Goal: Task Accomplishment & Management: Complete application form

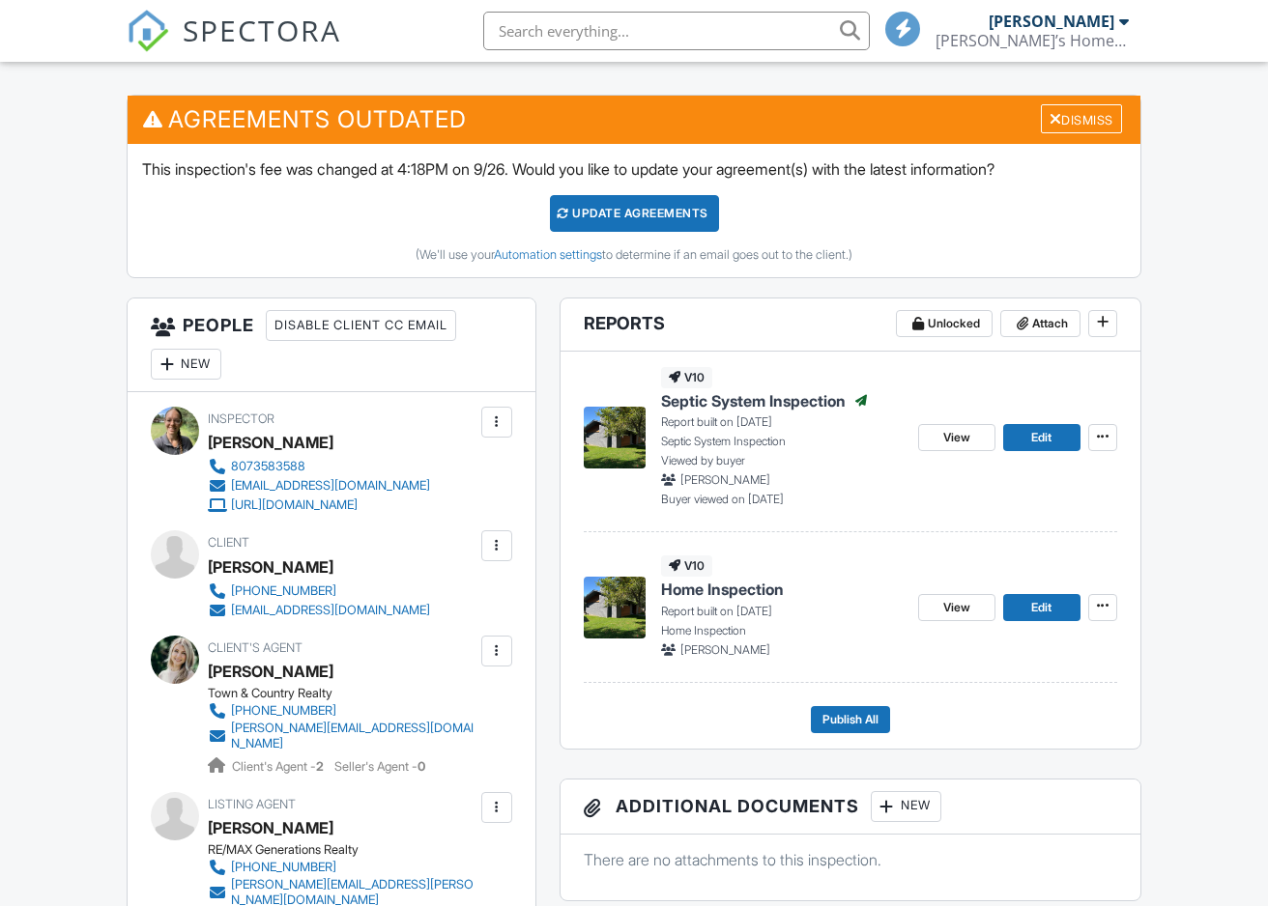
scroll to position [472, 0]
click at [503, 556] on div at bounding box center [496, 545] width 19 height 19
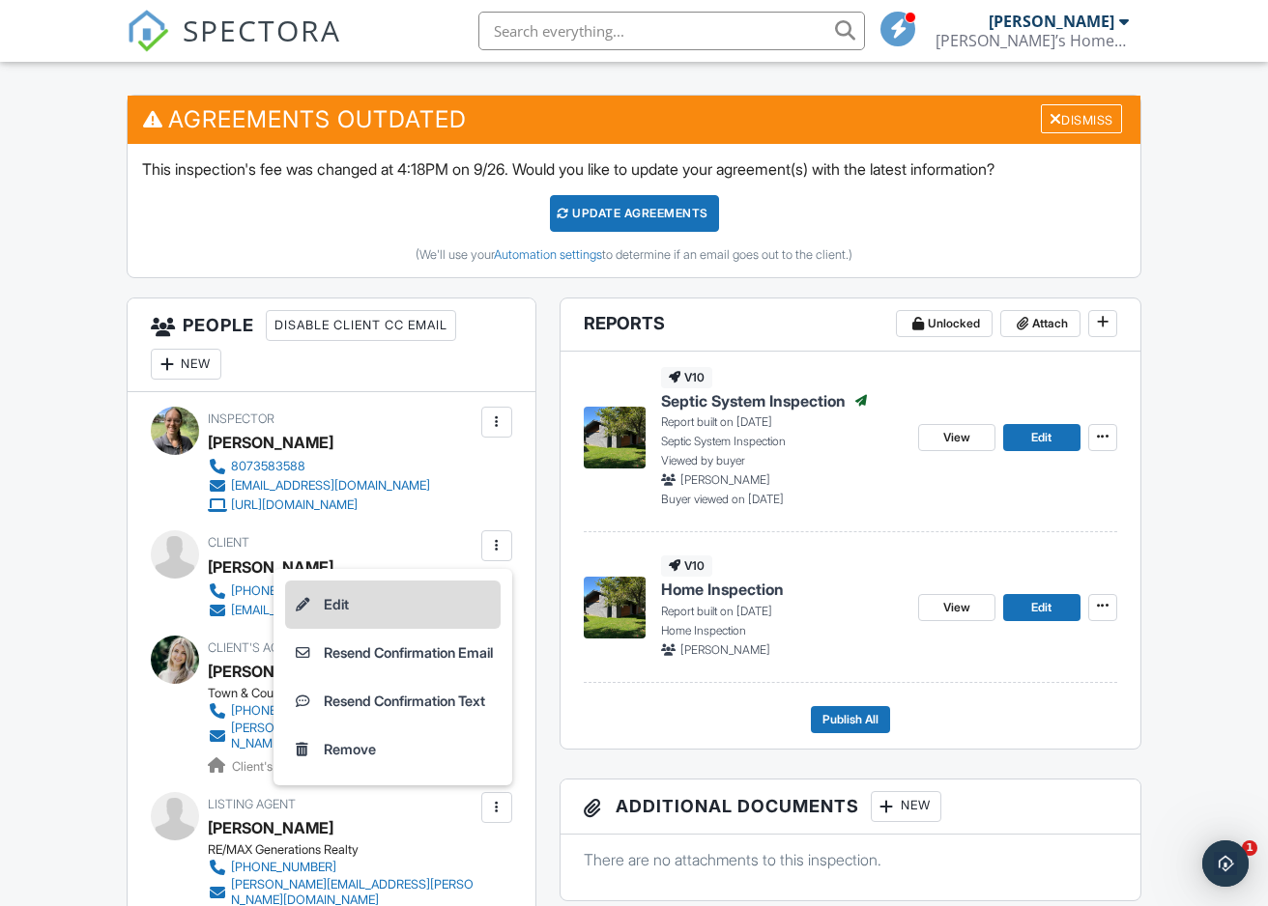
scroll to position [0, 0]
click at [331, 624] on li "Edit" at bounding box center [392, 605] width 215 height 48
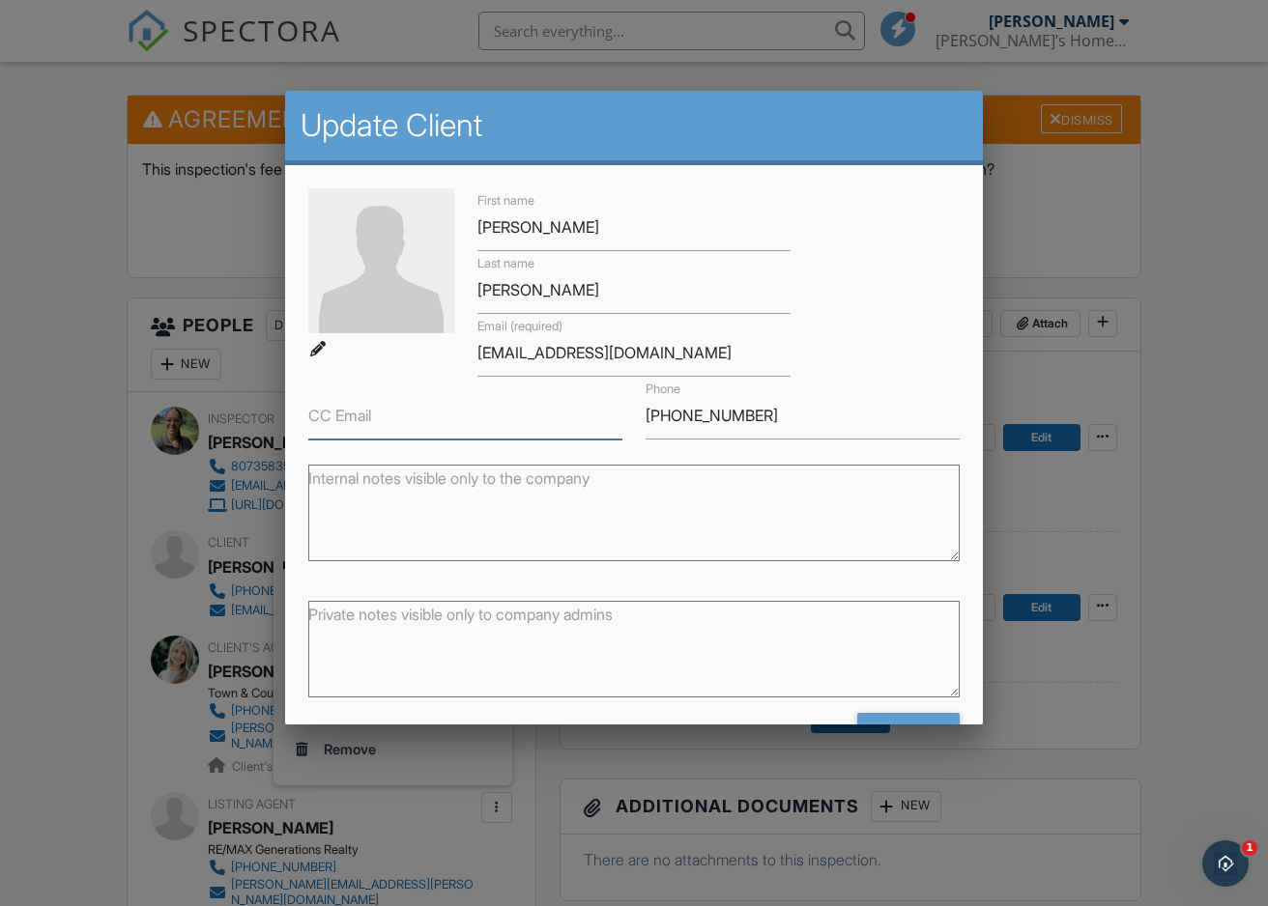
click at [431, 414] on input "CC Email" at bounding box center [465, 415] width 314 height 47
paste input "Kseeley32@gmail.com"
drag, startPoint x: 319, startPoint y: 416, endPoint x: 208, endPoint y: 416, distance: 111.1
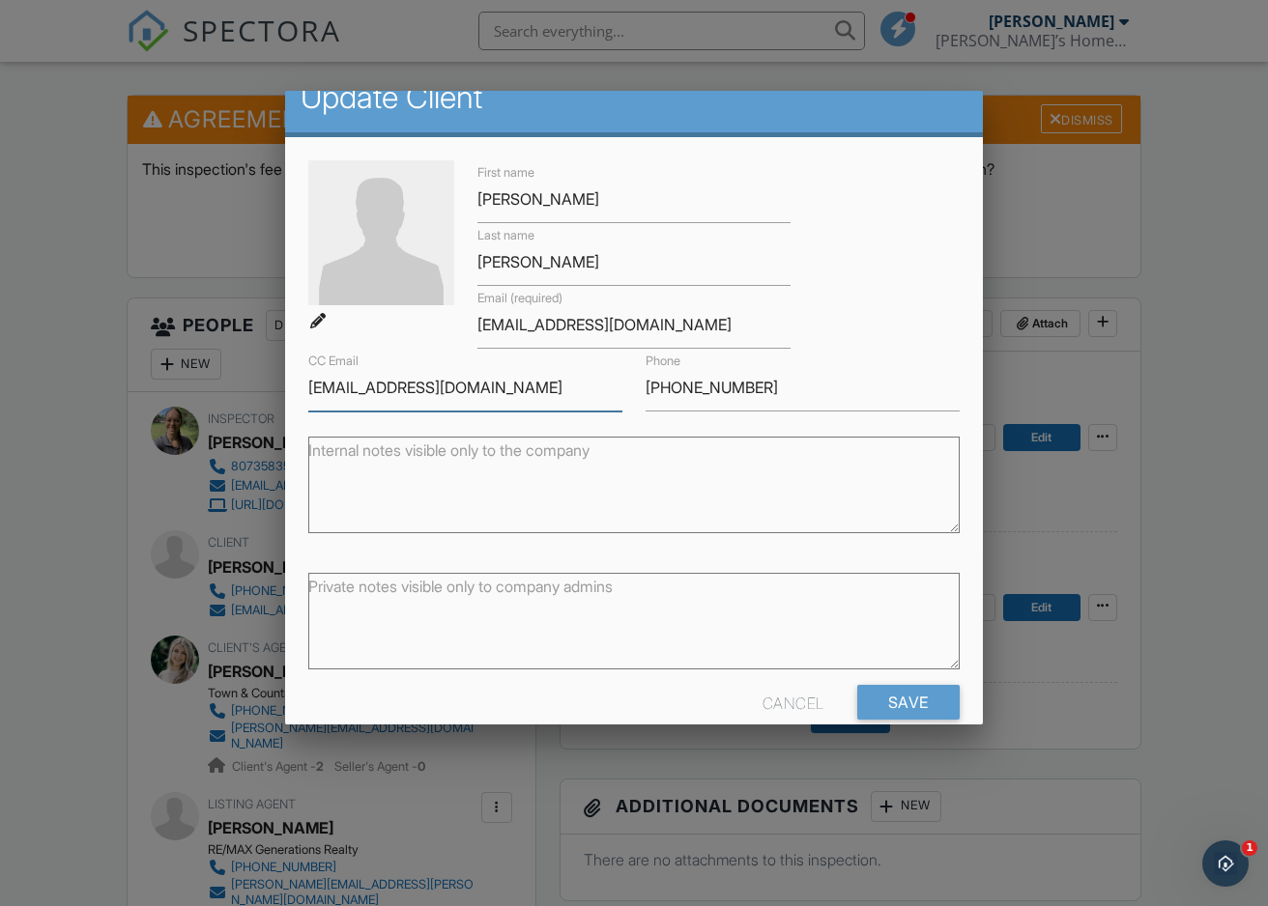
scroll to position [61, 0]
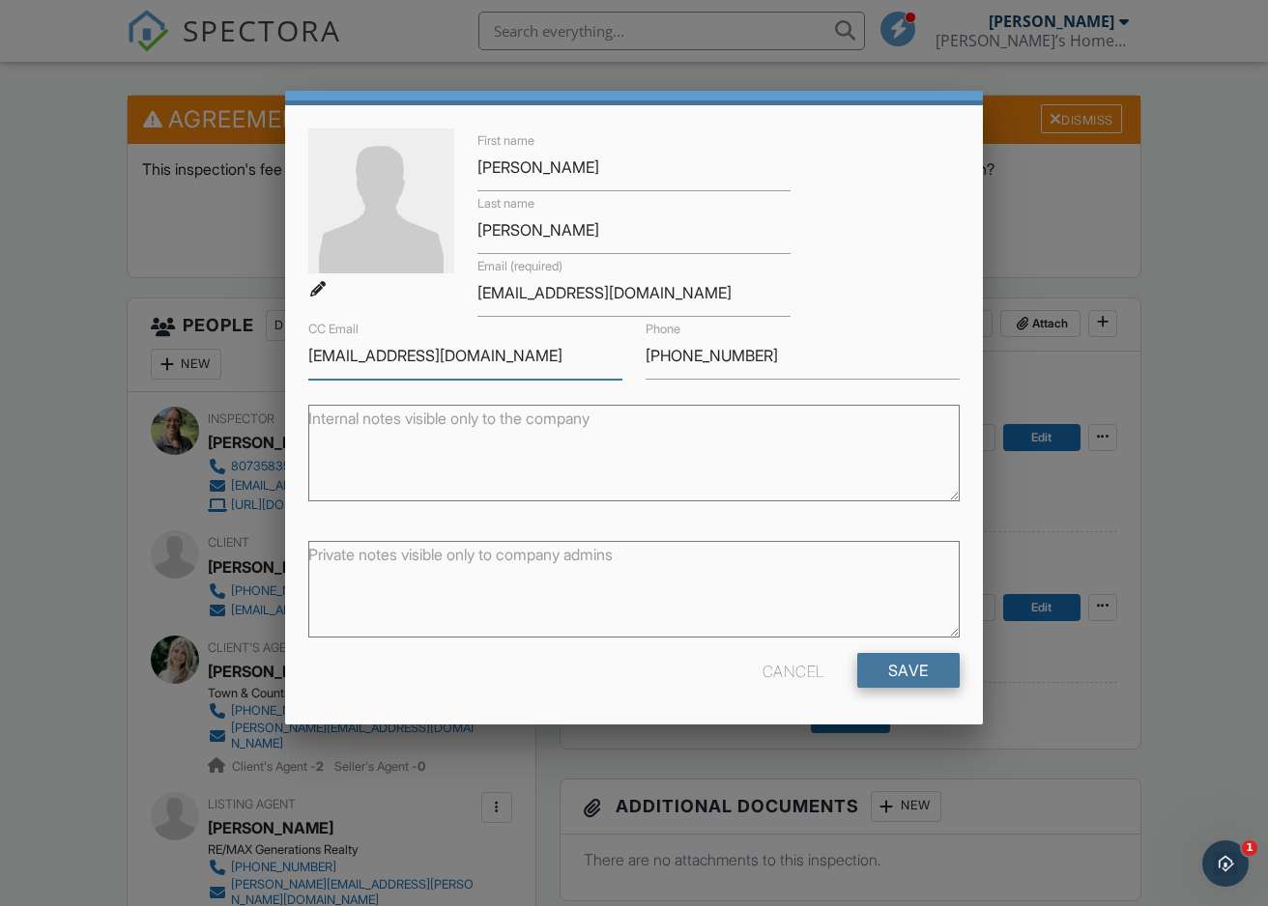
type input "[EMAIL_ADDRESS][DOMAIN_NAME]"
drag, startPoint x: 916, startPoint y: 673, endPoint x: 921, endPoint y: 685, distance: 12.6
click at [916, 673] on input "Save" at bounding box center [908, 670] width 102 height 35
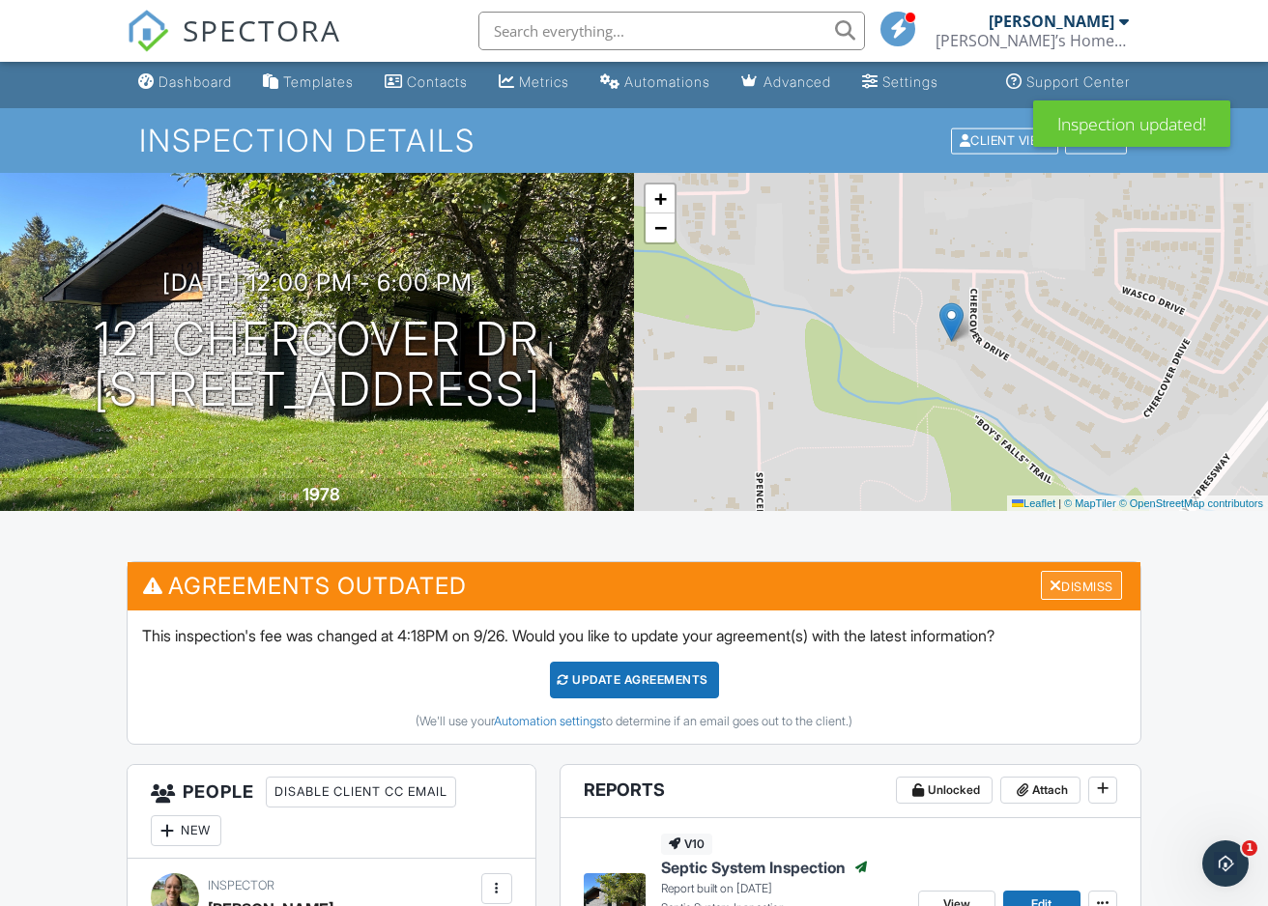
drag, startPoint x: 1078, startPoint y: 606, endPoint x: 1093, endPoint y: 615, distance: 17.4
click at [1078, 601] on div "Dismiss" at bounding box center [1081, 586] width 81 height 30
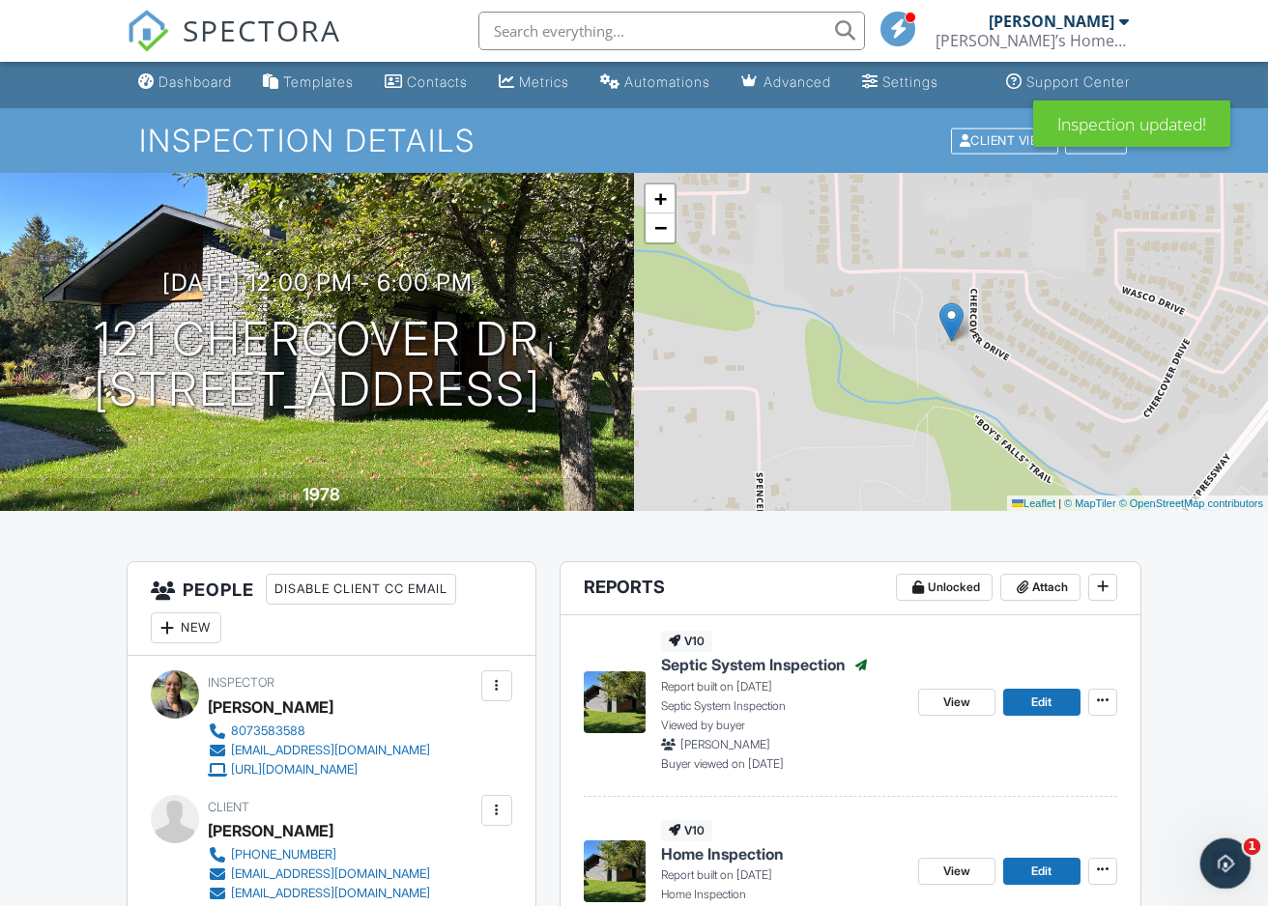
click at [1233, 864] on icon "Open Intercom Messenger" at bounding box center [1223, 861] width 32 height 32
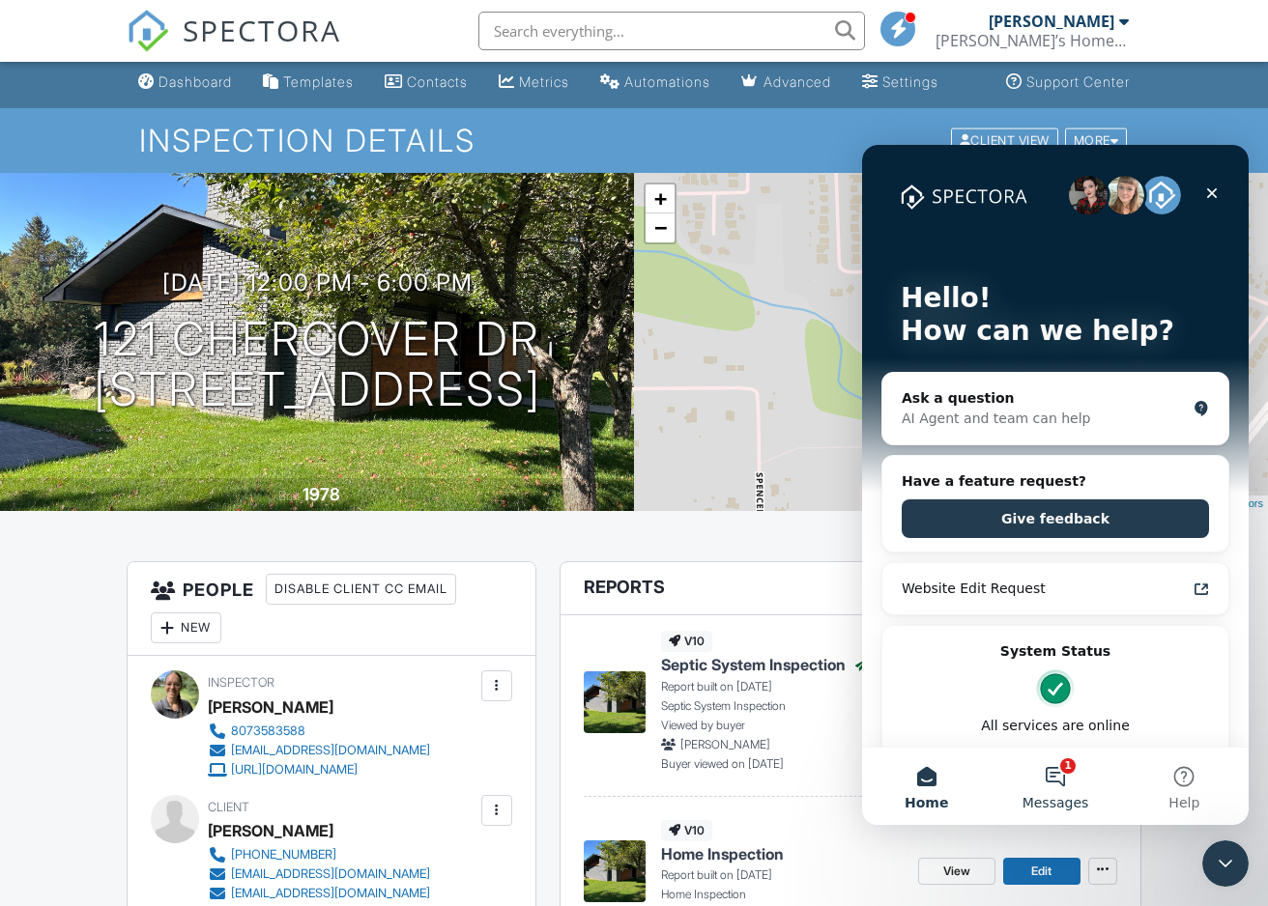
click at [1043, 764] on button "1 Messages" at bounding box center [1054, 786] width 129 height 77
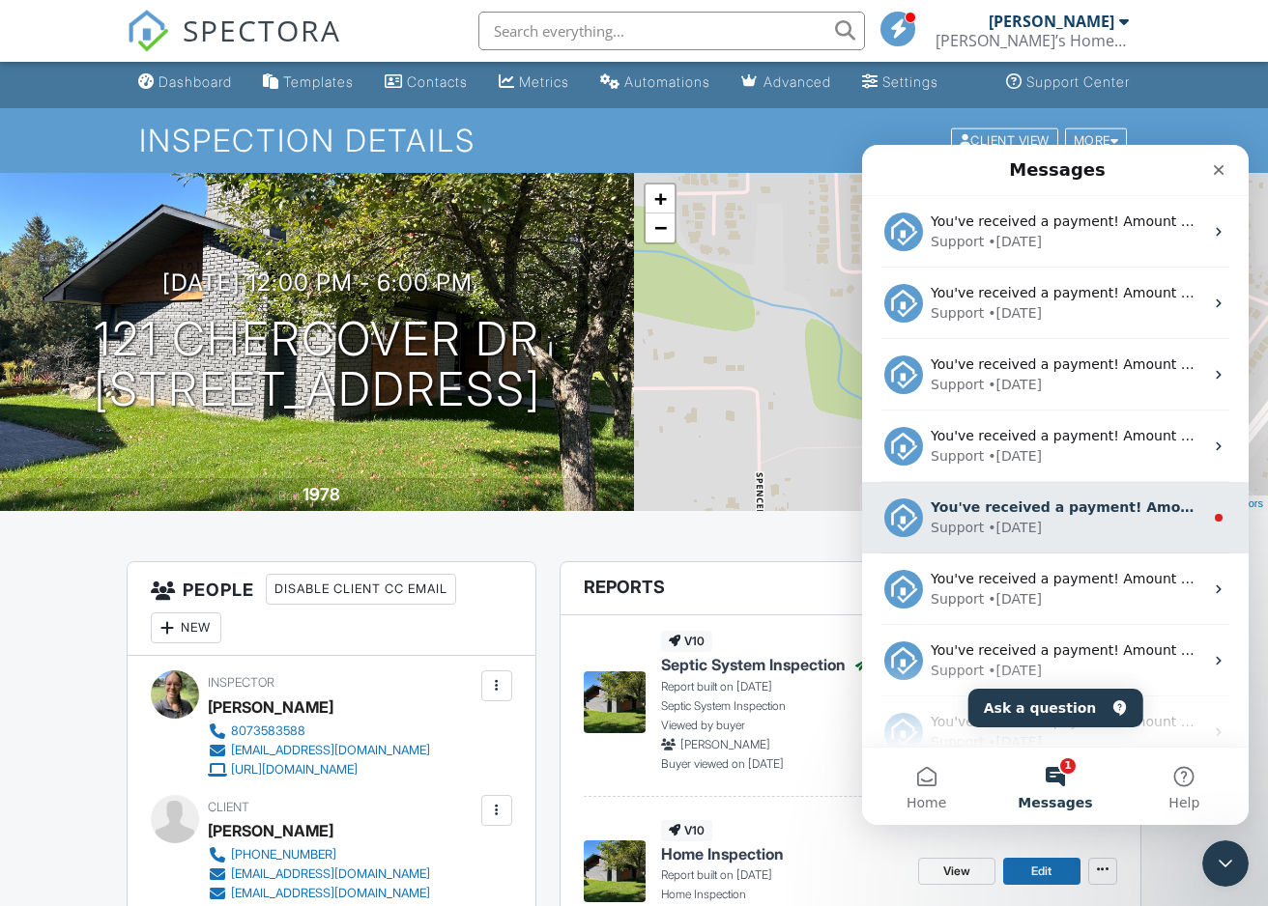
click at [1093, 528] on div "Support • 5d ago" at bounding box center [1066, 528] width 272 height 20
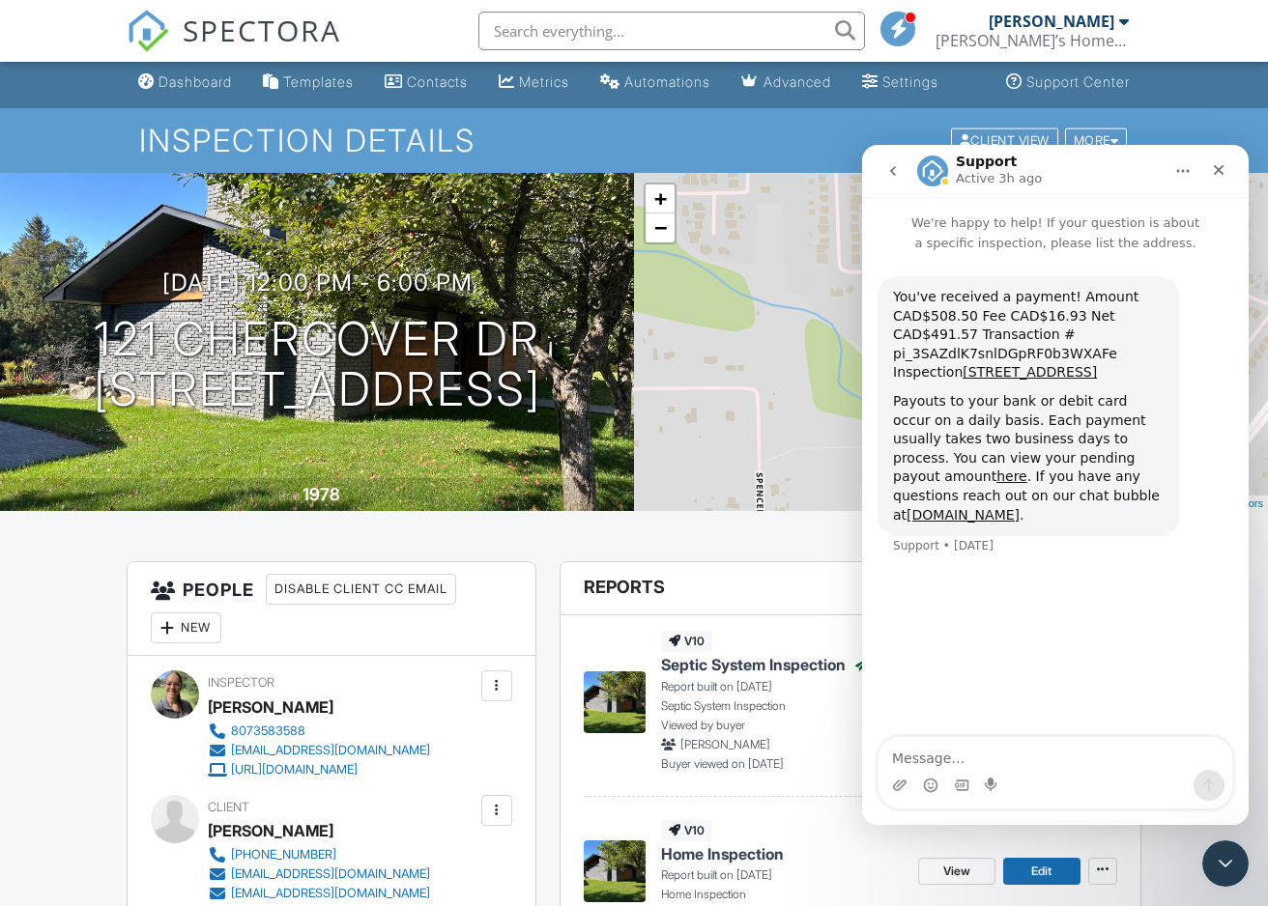
click at [897, 170] on icon "go back" at bounding box center [892, 170] width 15 height 15
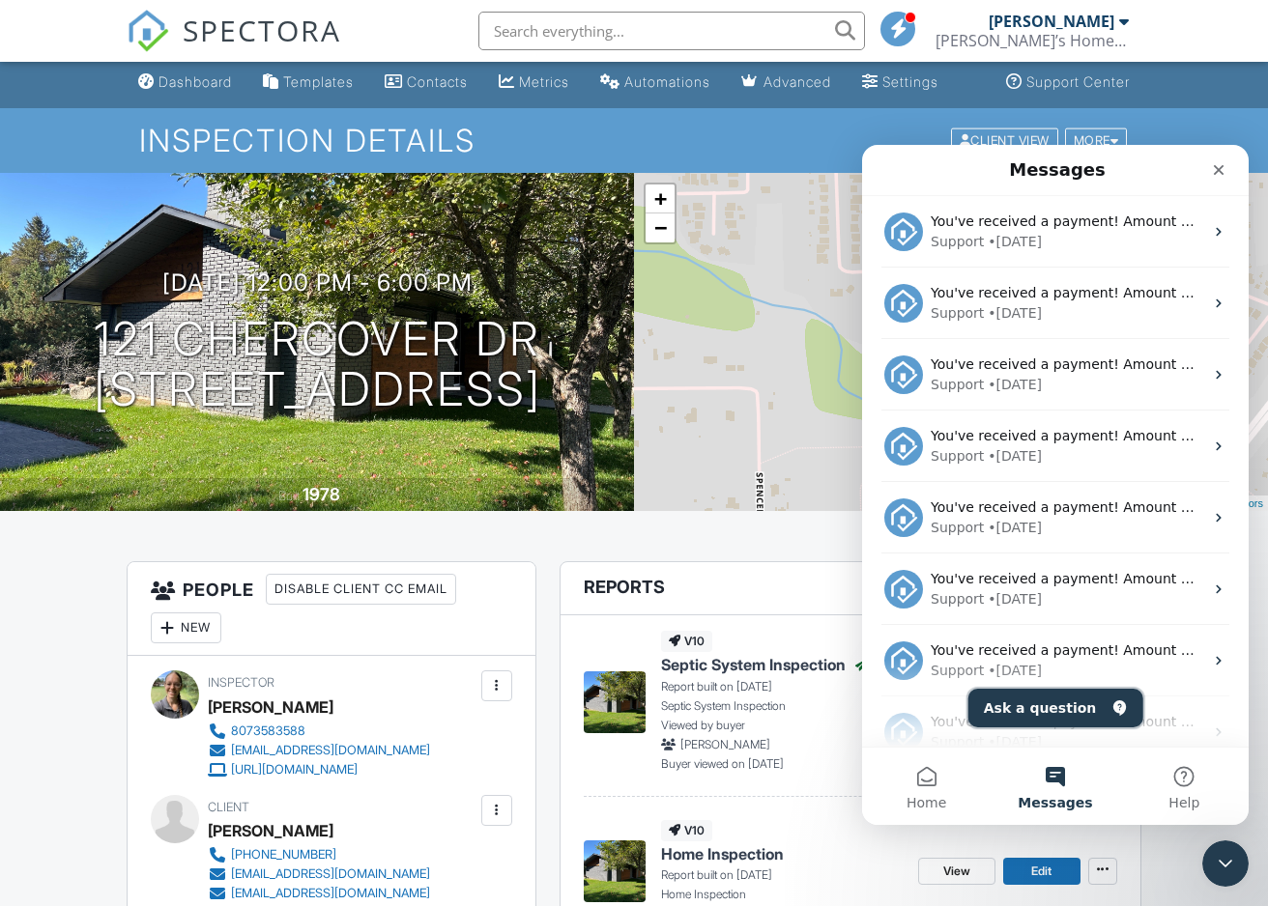
click at [1062, 705] on button "Ask a question" at bounding box center [1055, 708] width 175 height 39
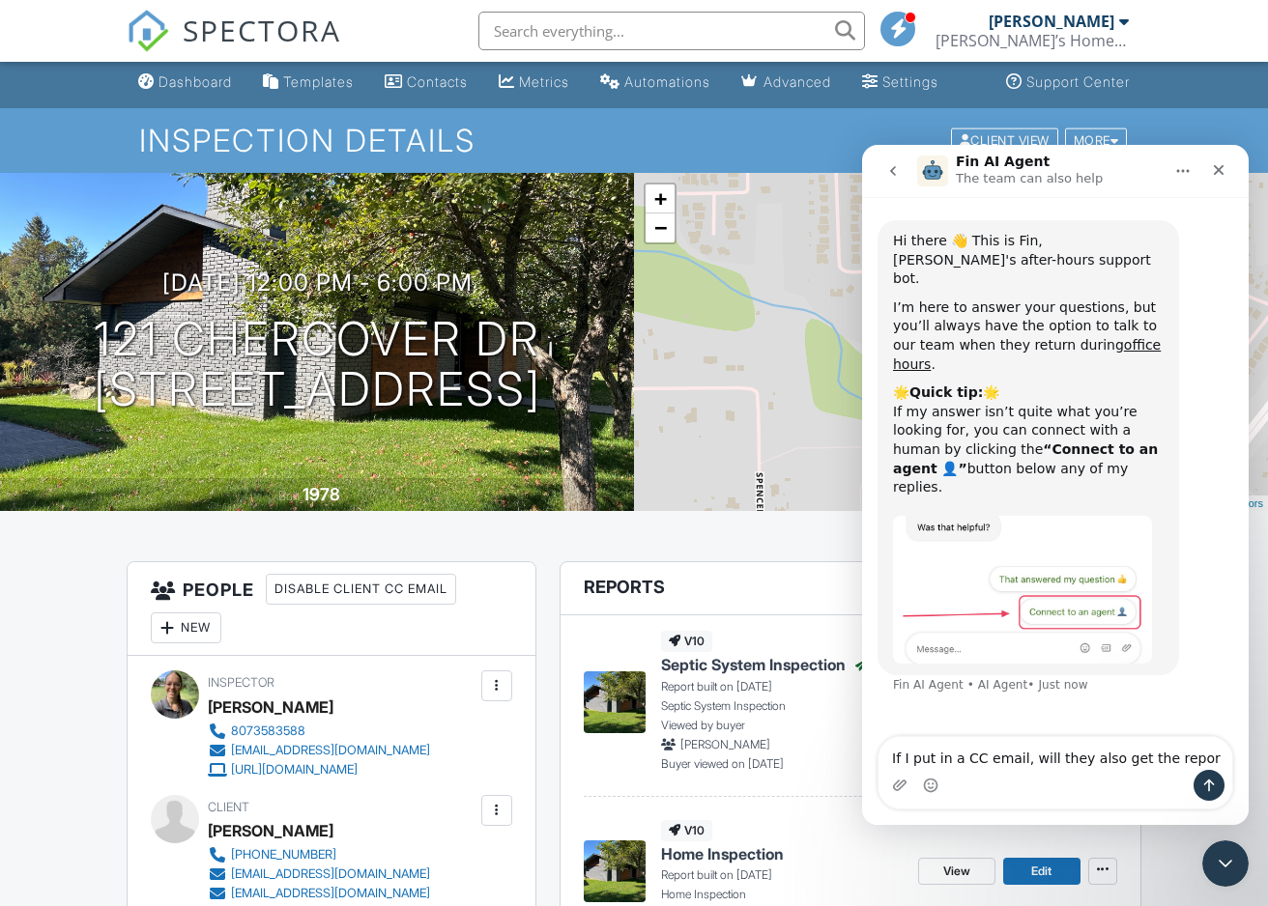
type textarea "If I put in a CC email, will they also get the report"
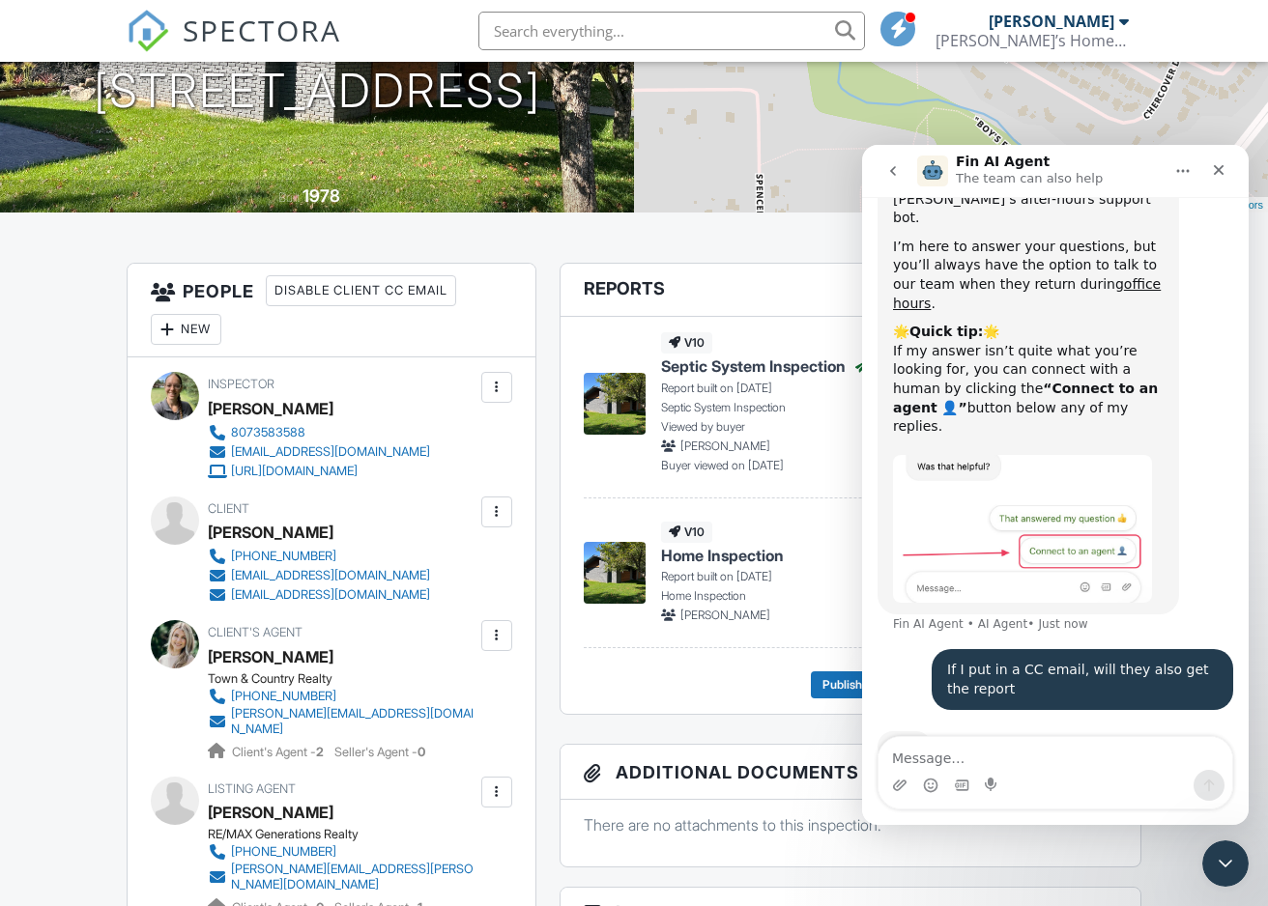
scroll to position [61, 0]
click at [1225, 865] on icon "Close Intercom Messenger" at bounding box center [1222, 860] width 23 height 23
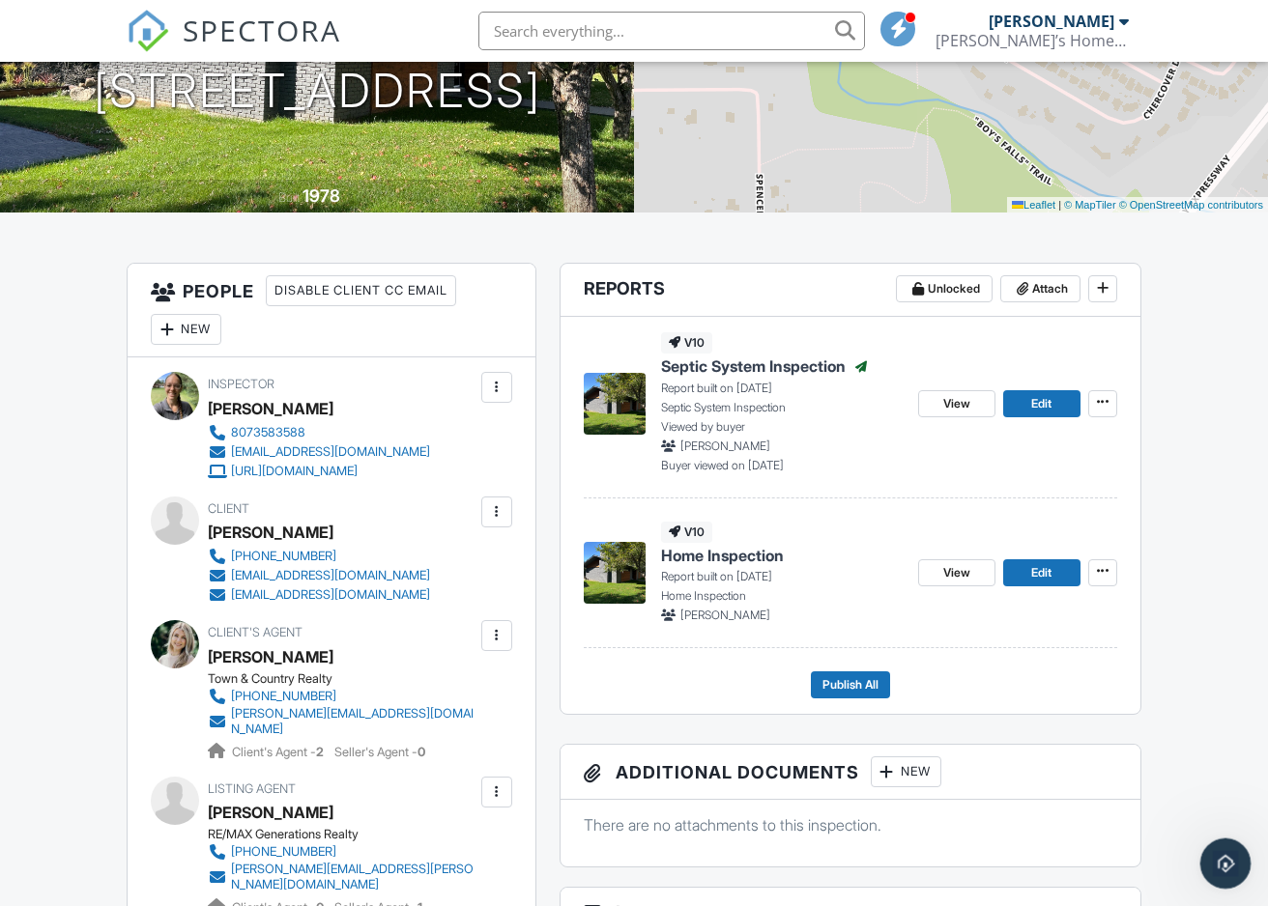
scroll to position [356, 0]
click at [1225, 865] on icon "Open Intercom Messenger" at bounding box center [1223, 861] width 32 height 32
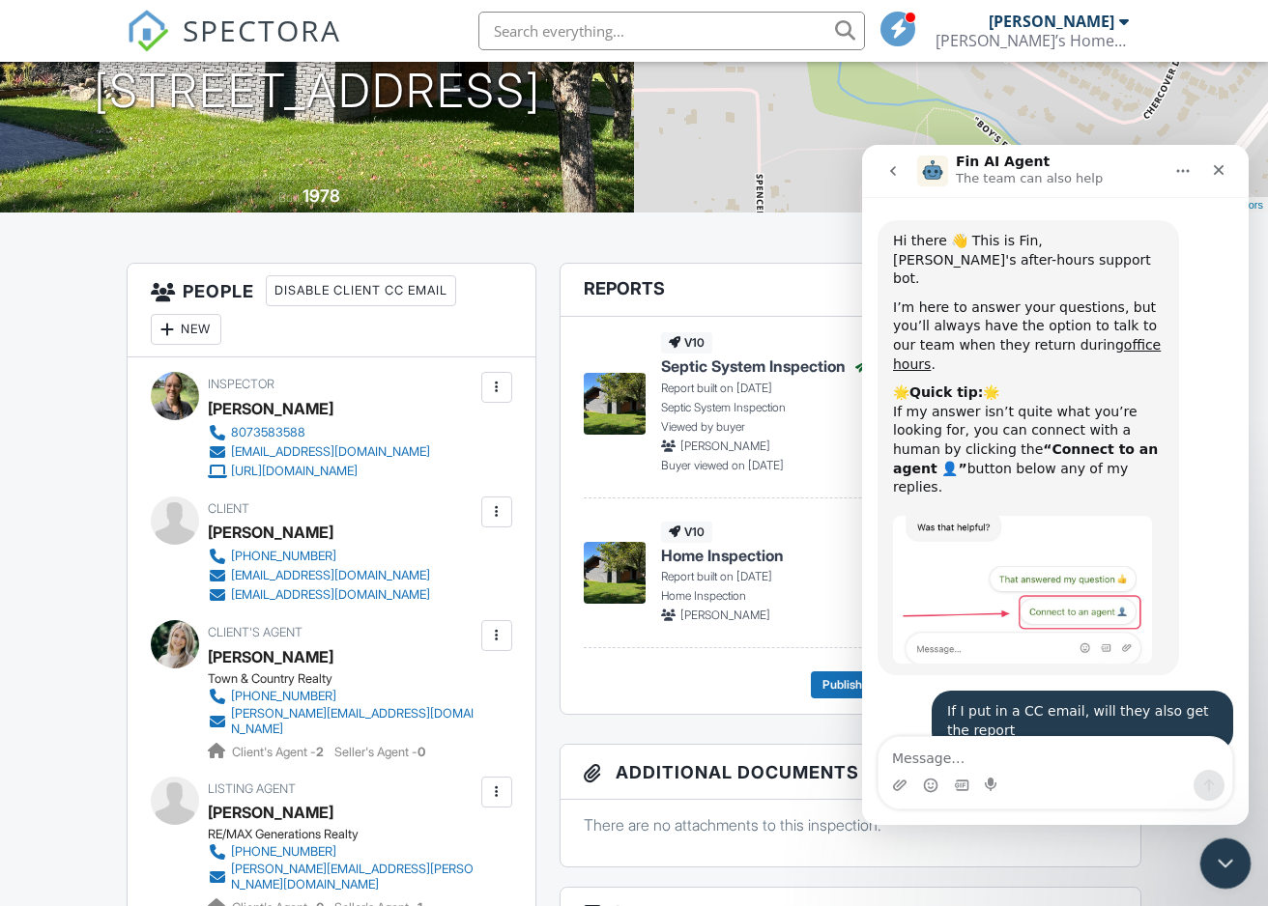
scroll to position [3, 0]
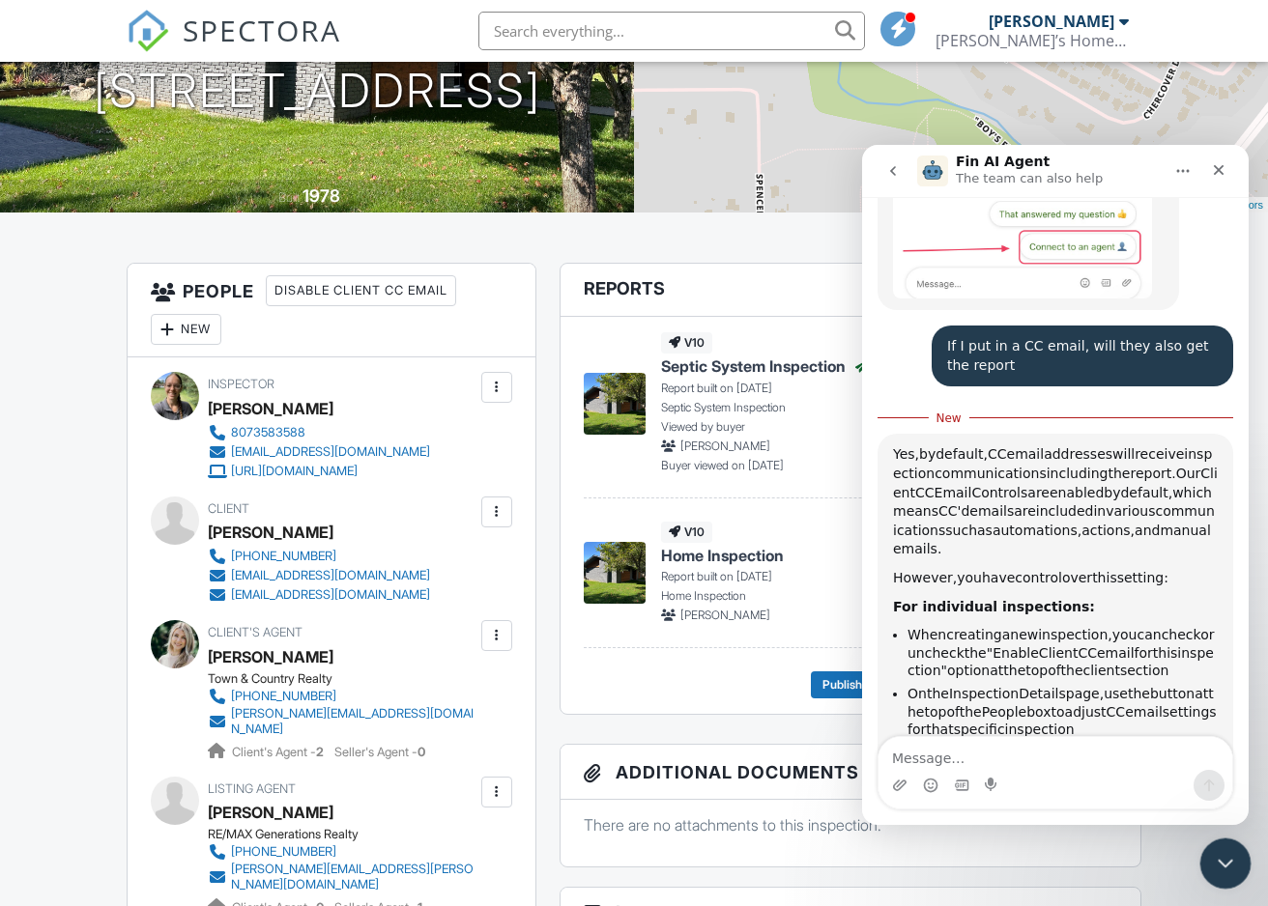
click at [1224, 865] on icon "Close Intercom Messenger" at bounding box center [1222, 860] width 23 height 23
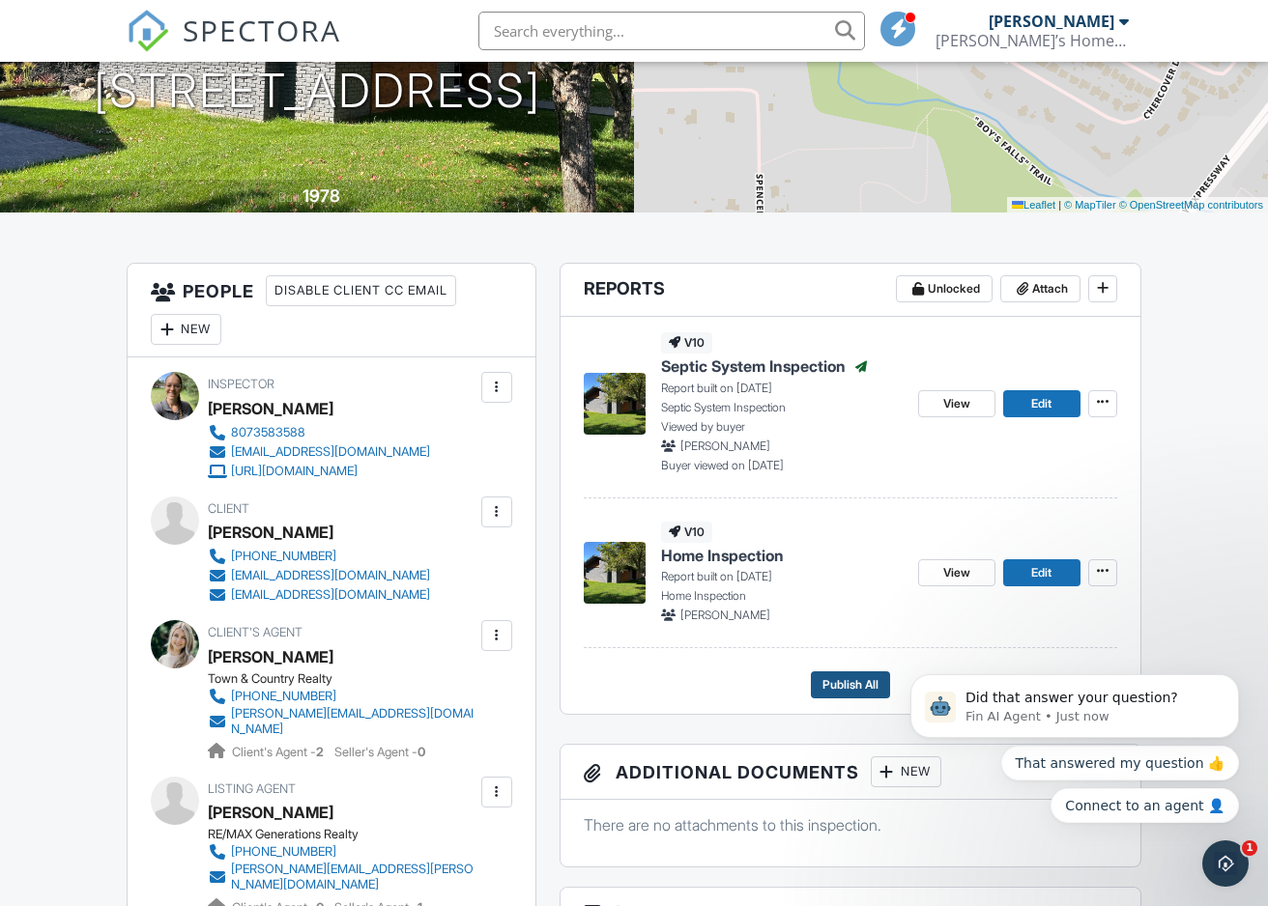
scroll to position [519, 0]
click at [1111, 581] on span at bounding box center [1102, 570] width 19 height 19
click at [1231, 864] on icon "Open Intercom Messenger" at bounding box center [1223, 861] width 32 height 32
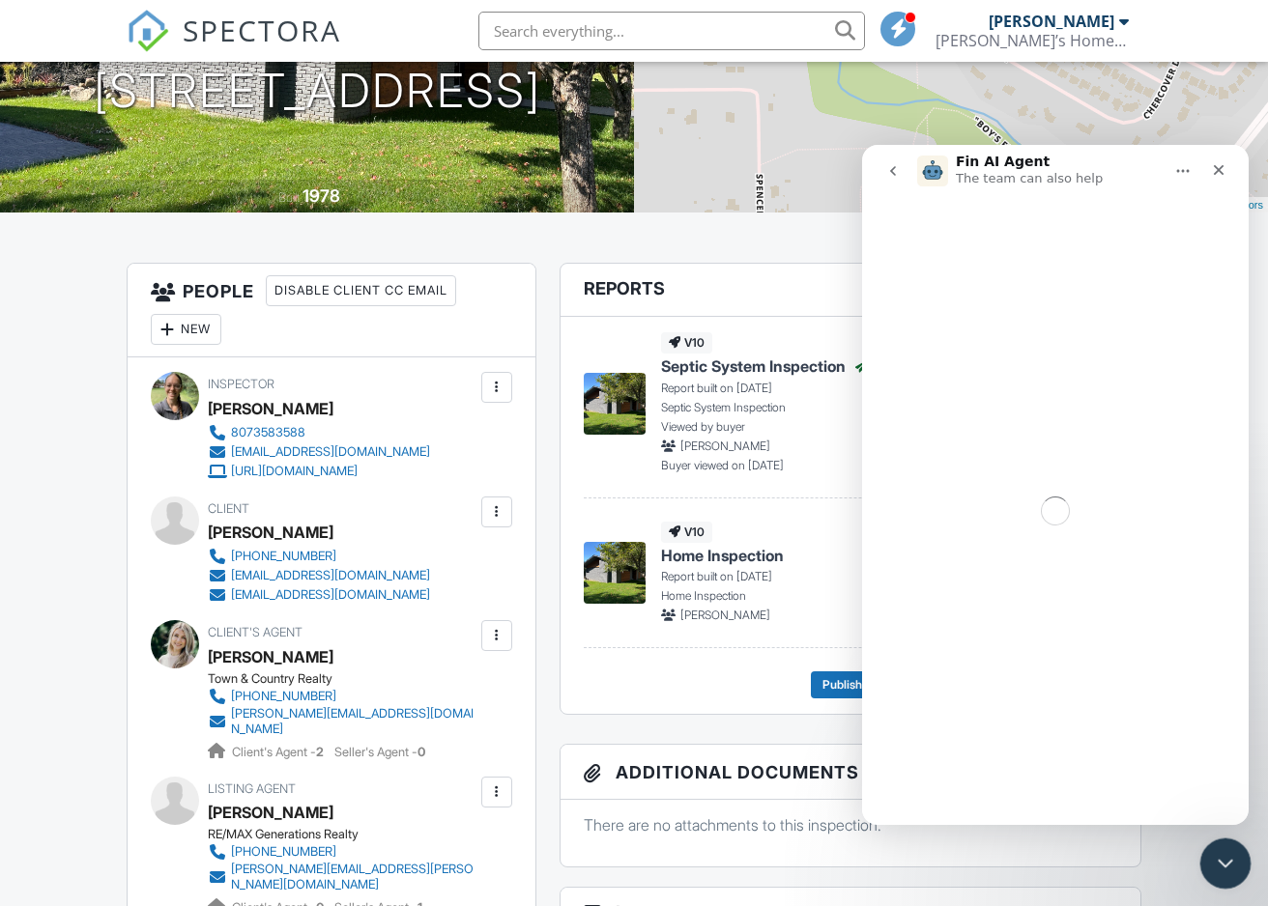
click at [1230, 864] on icon "Close Intercom Messenger" at bounding box center [1222, 860] width 23 height 23
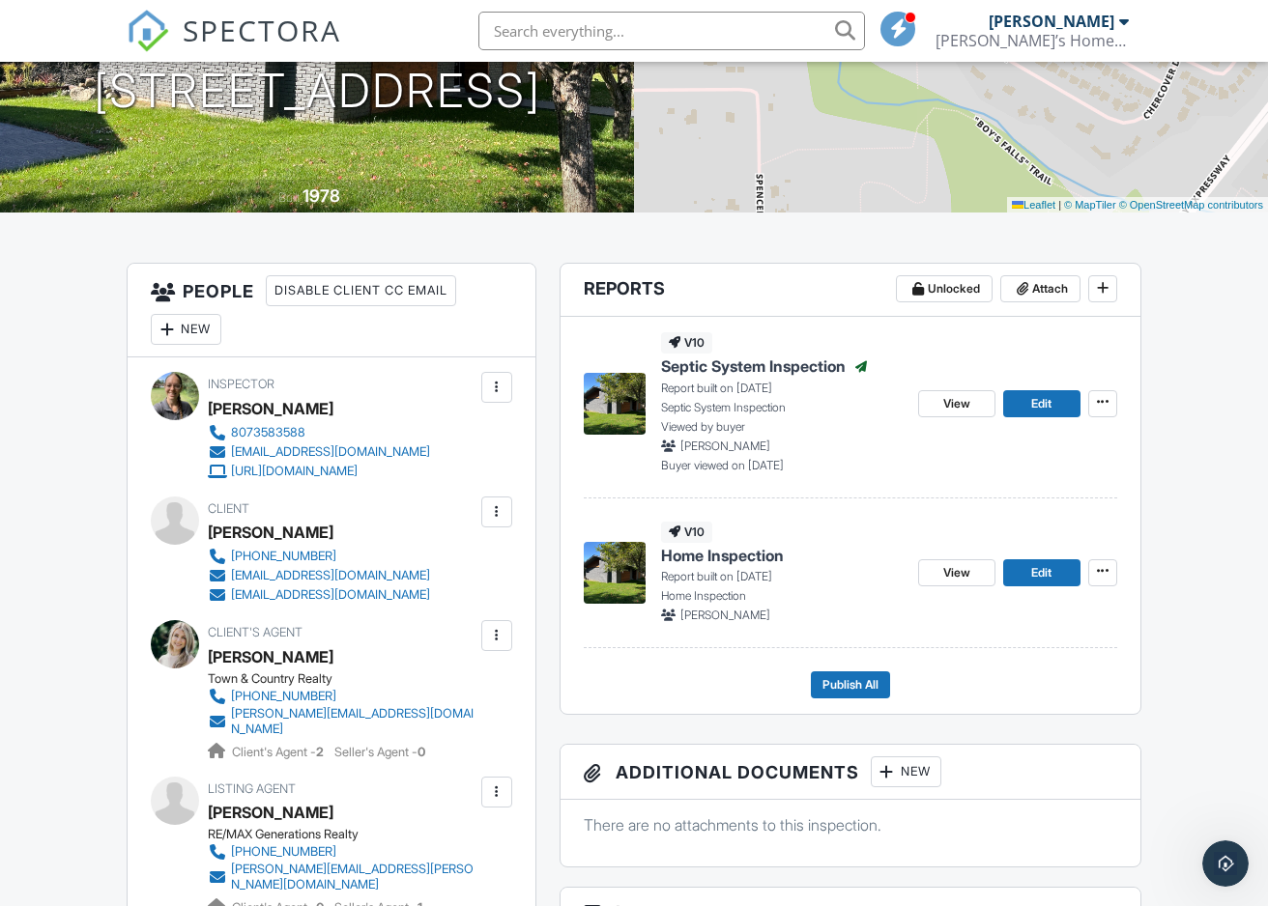
scroll to position [875, 0]
click at [967, 583] on span "View" at bounding box center [956, 572] width 27 height 19
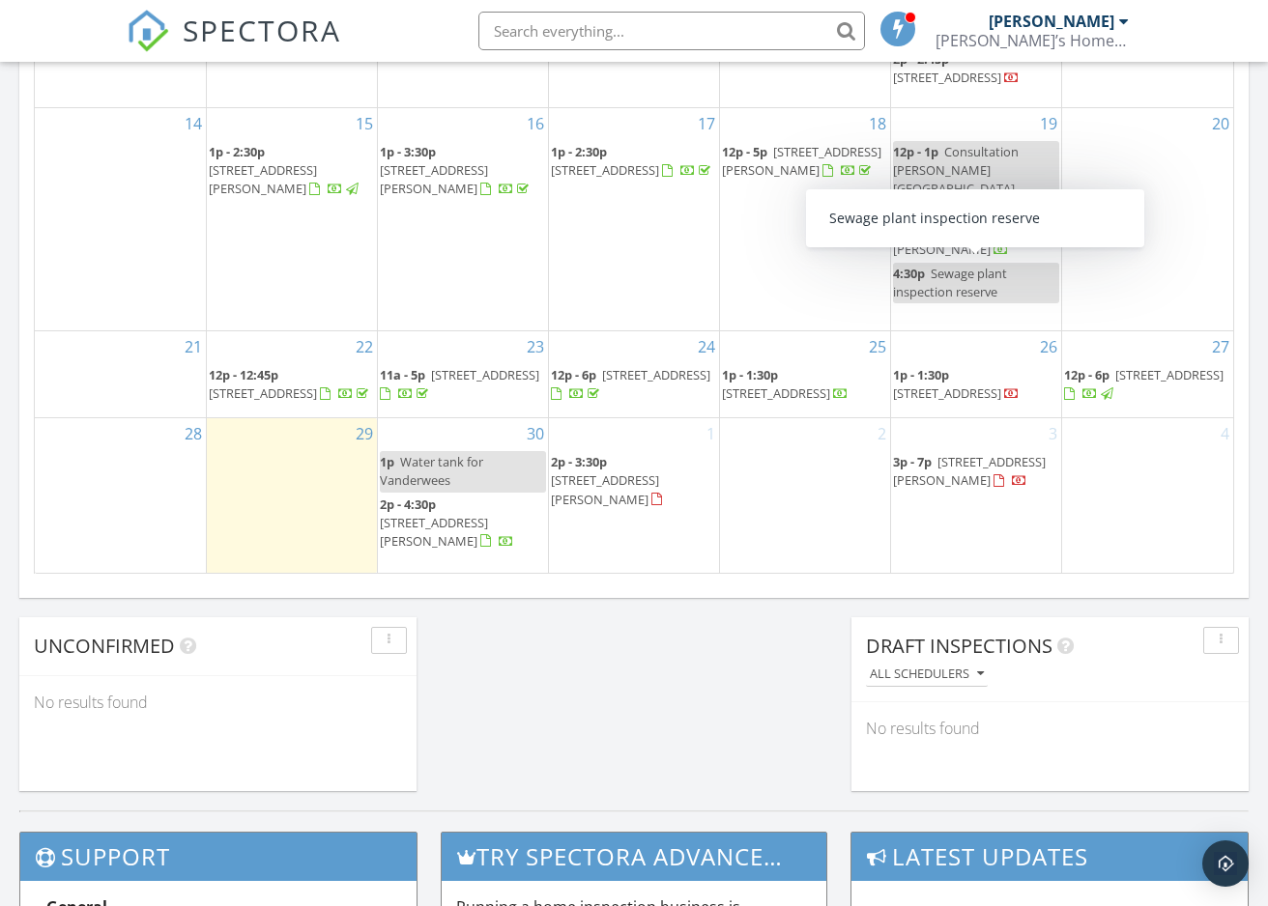
scroll to position [1224, 0]
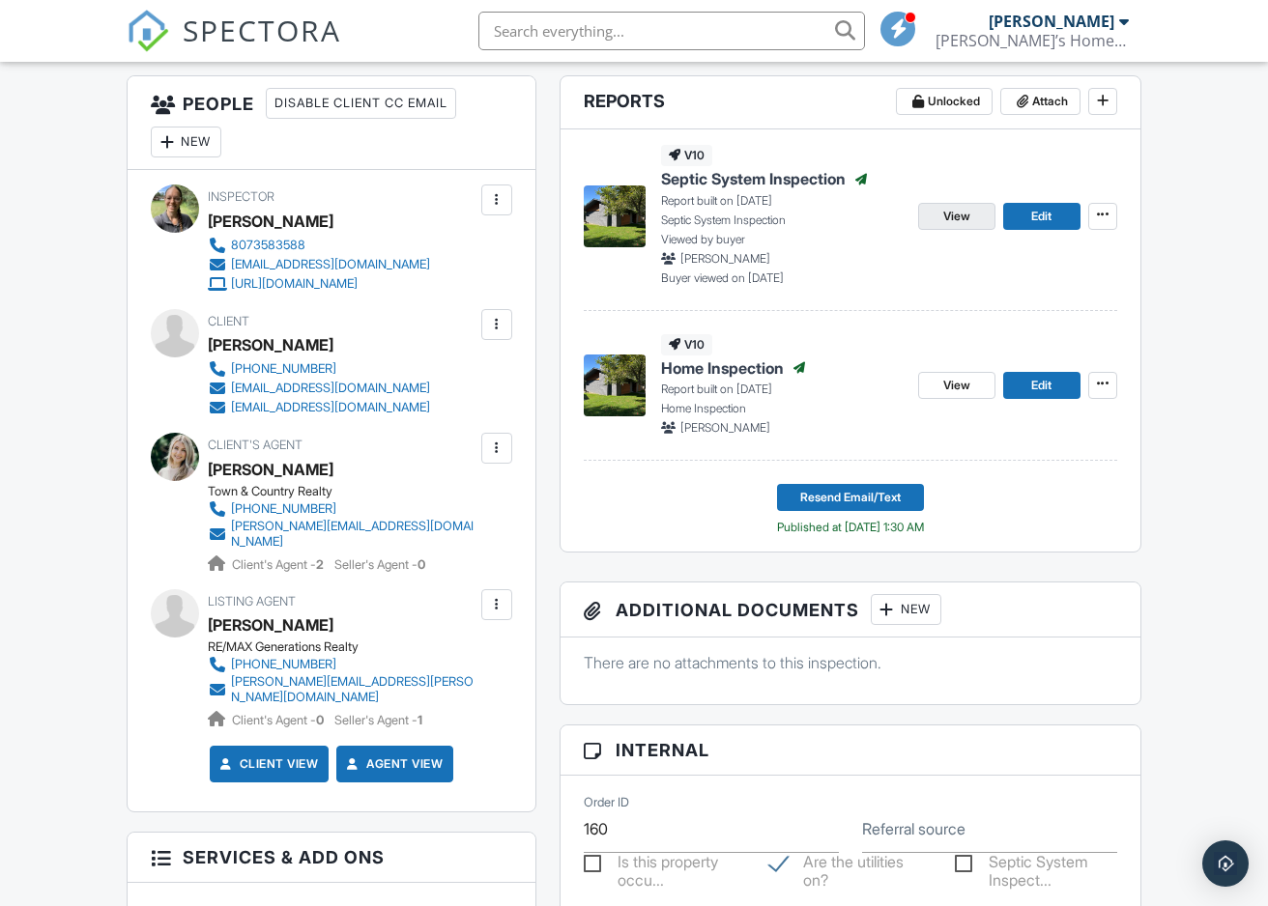
scroll to position [490, 0]
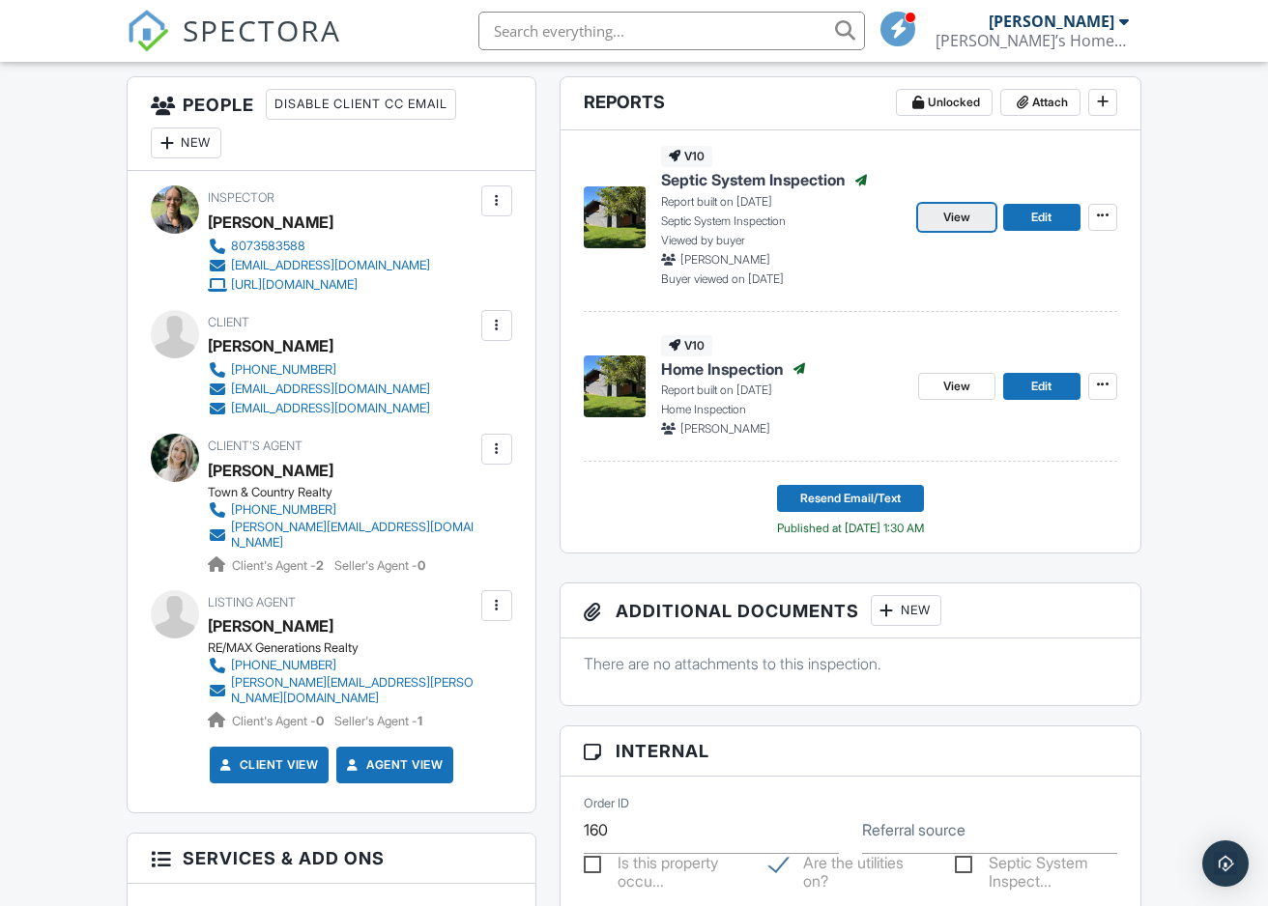
click at [974, 231] on link "View" at bounding box center [956, 217] width 77 height 27
